Goal: Find specific page/section: Find specific page/section

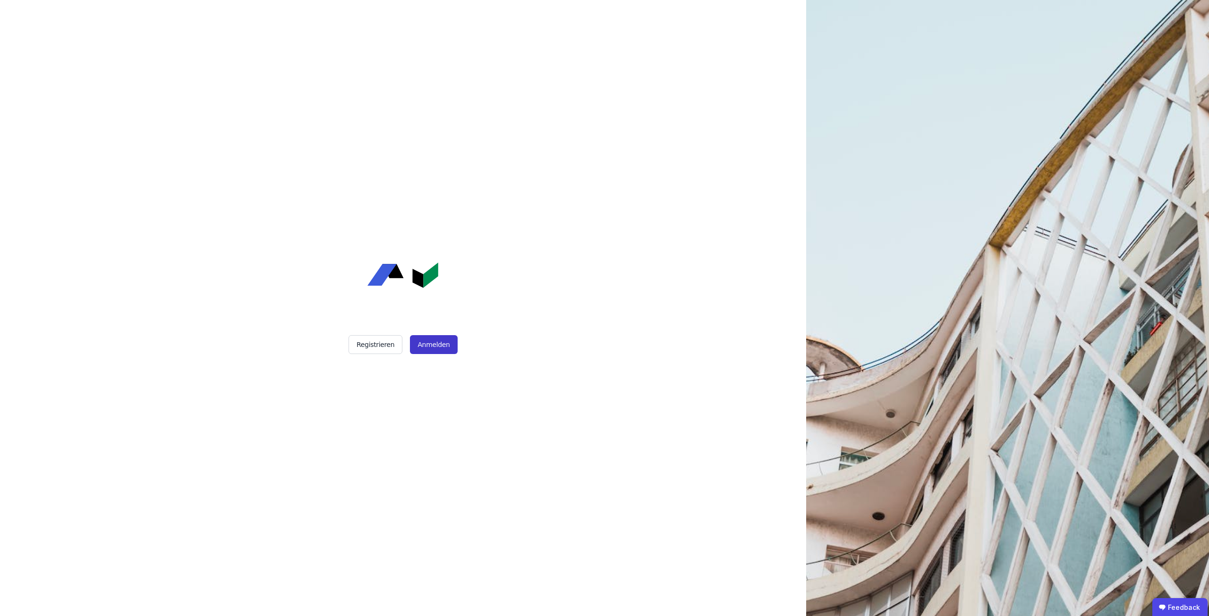
click at [429, 345] on button "Anmelden" at bounding box center [433, 344] width 47 height 19
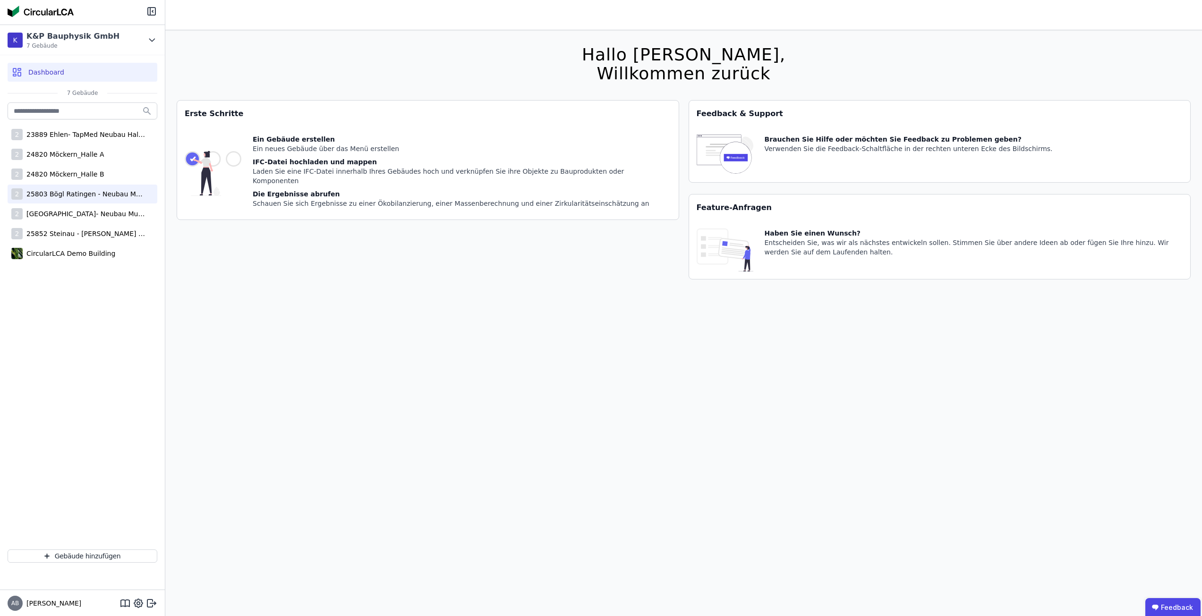
click at [104, 192] on div "25803 Bögl Ratingen - Neubau Multi-User Center" at bounding box center [84, 193] width 123 height 9
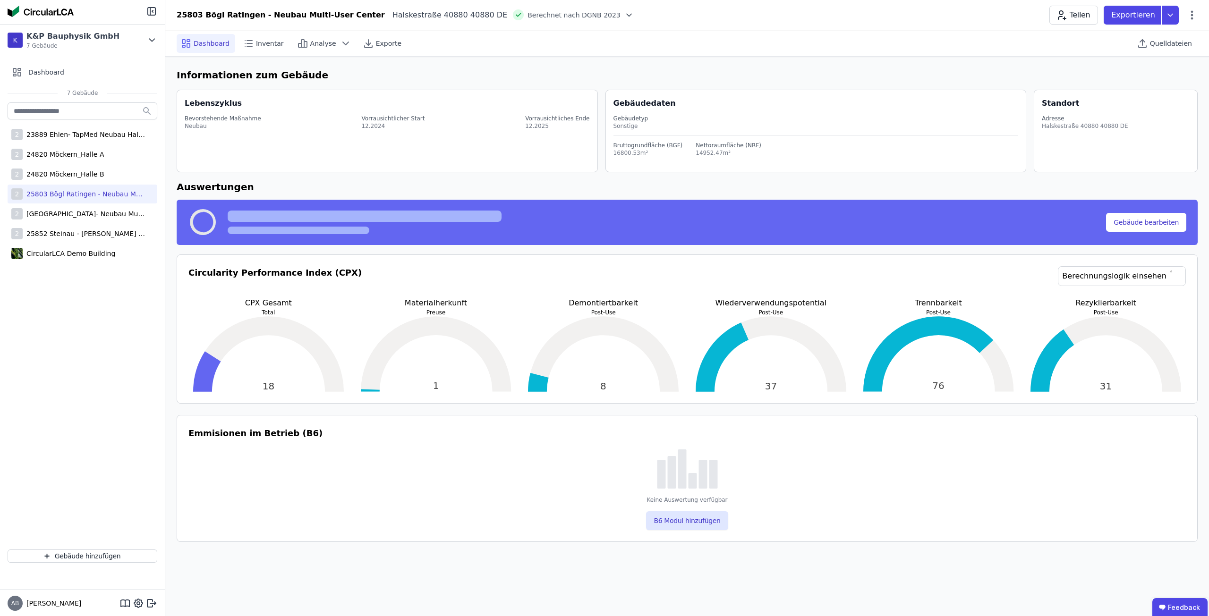
select select "*"
